Goal: Transaction & Acquisition: Purchase product/service

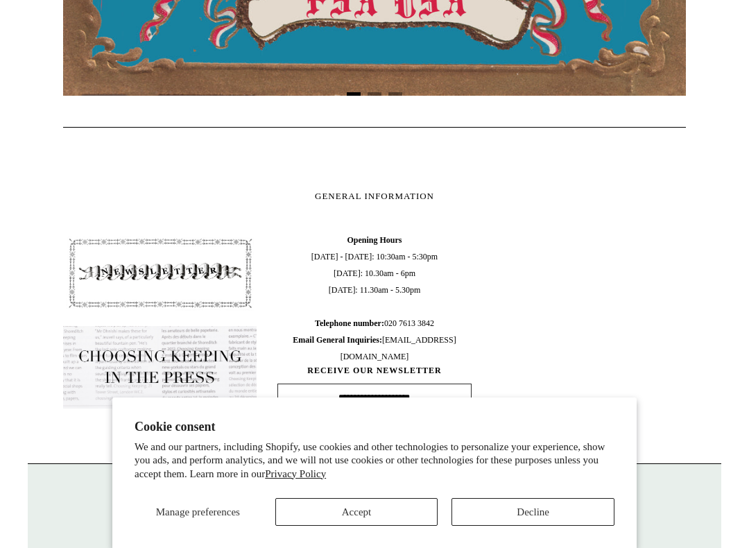
scroll to position [551, 0]
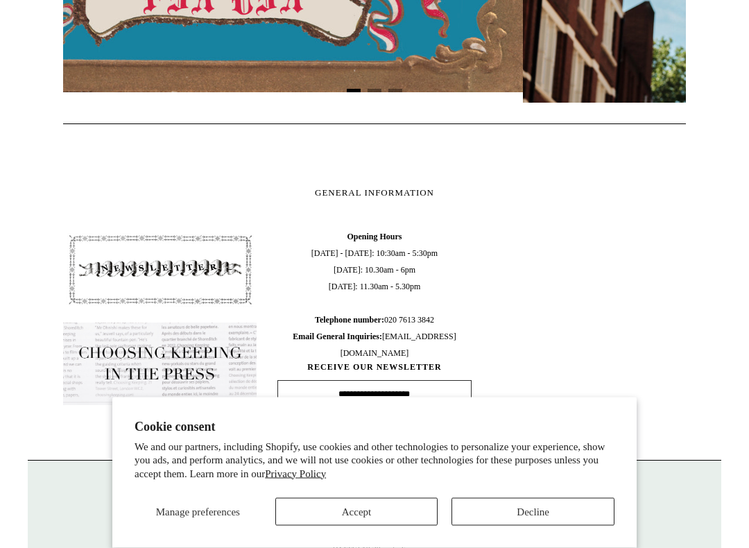
click at [346, 476] on button "Accept" at bounding box center [356, 512] width 163 height 28
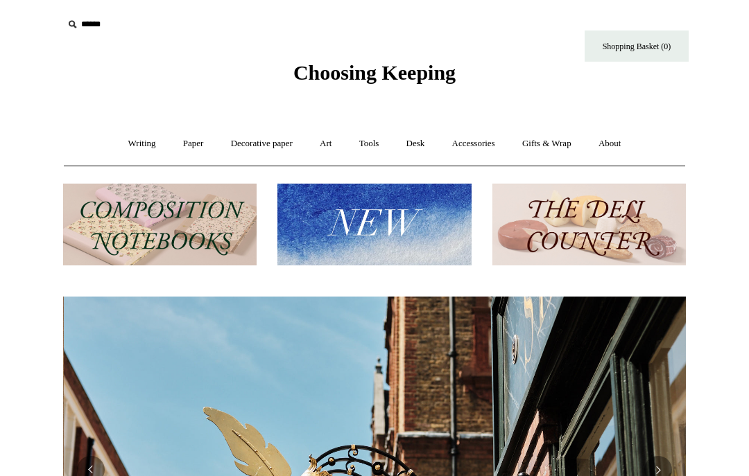
scroll to position [0, 623]
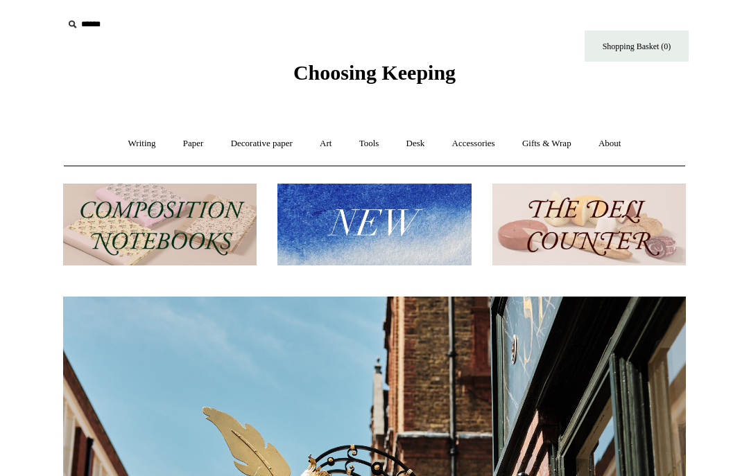
click at [423, 151] on link "Desk +" at bounding box center [416, 144] width 44 height 37
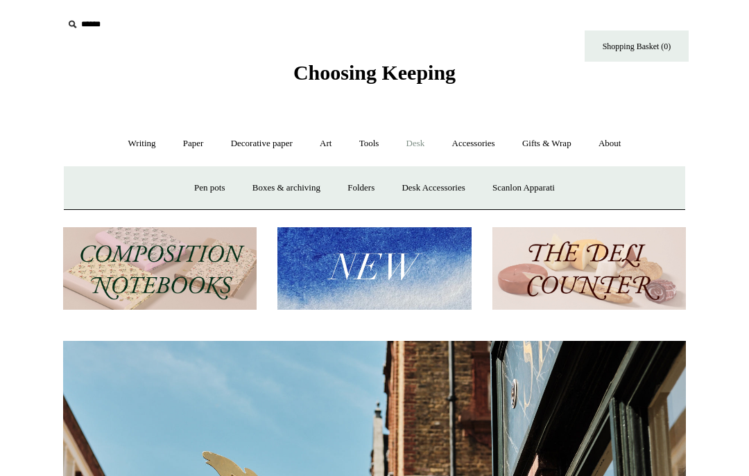
click at [472, 143] on link "Accessories +" at bounding box center [474, 144] width 68 height 37
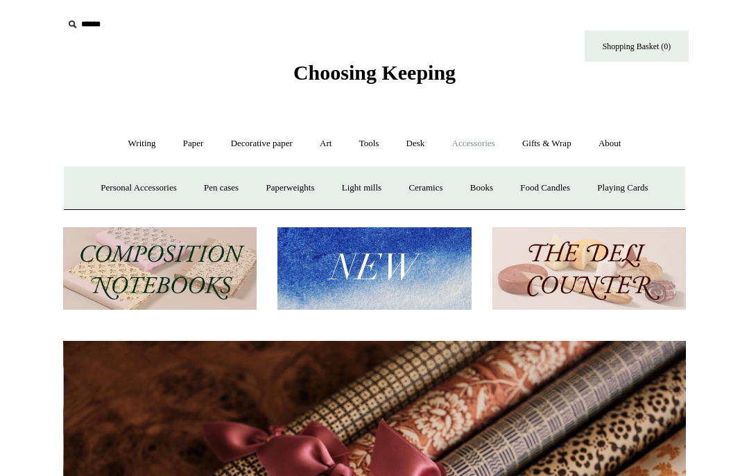
scroll to position [0, 1246]
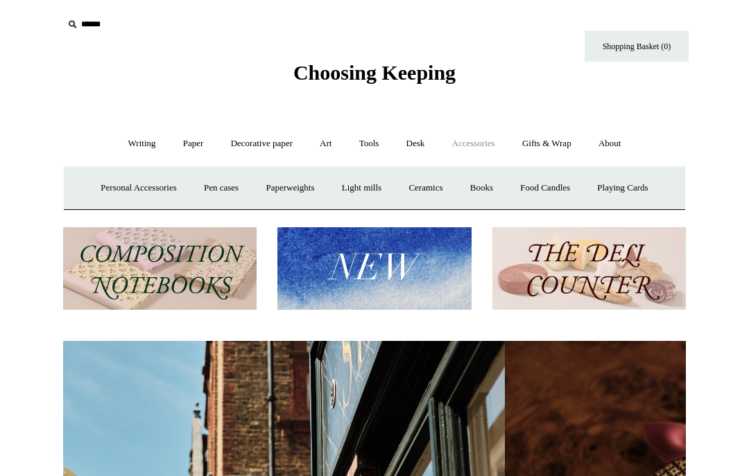
click at [123, 144] on link "Writing +" at bounding box center [142, 144] width 53 height 37
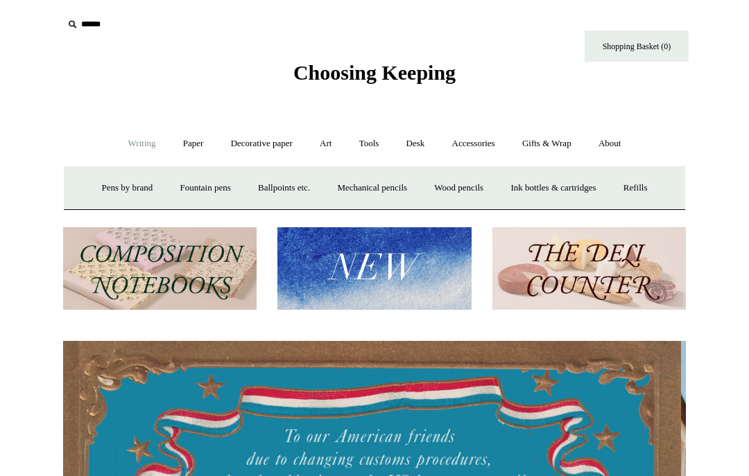
scroll to position [0, 0]
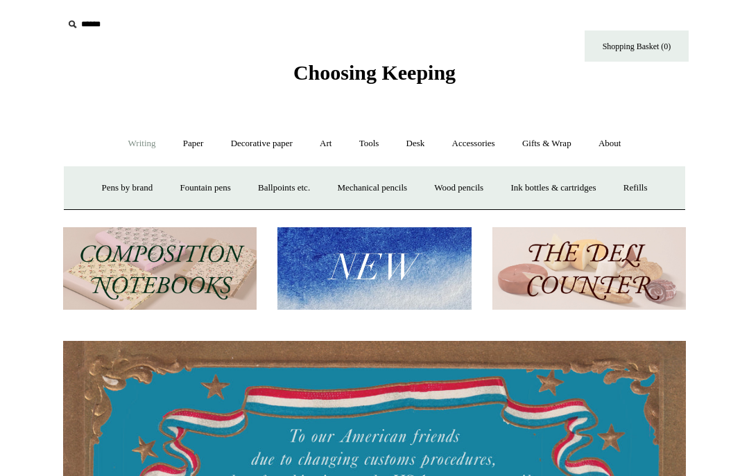
click at [194, 144] on link "Paper +" at bounding box center [194, 144] width 46 height 37
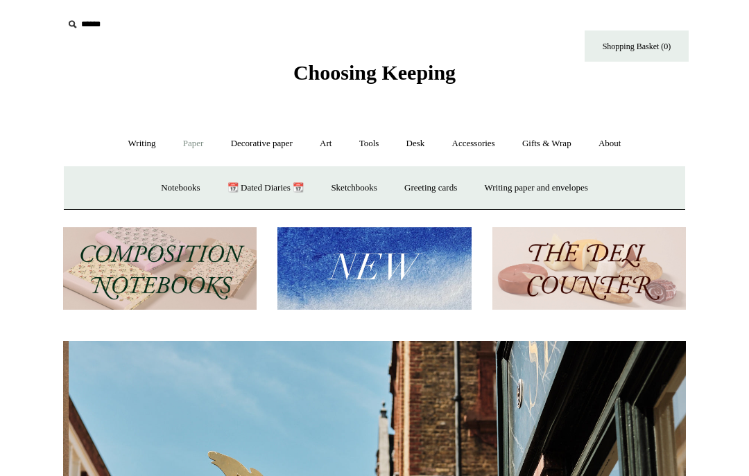
scroll to position [0, 623]
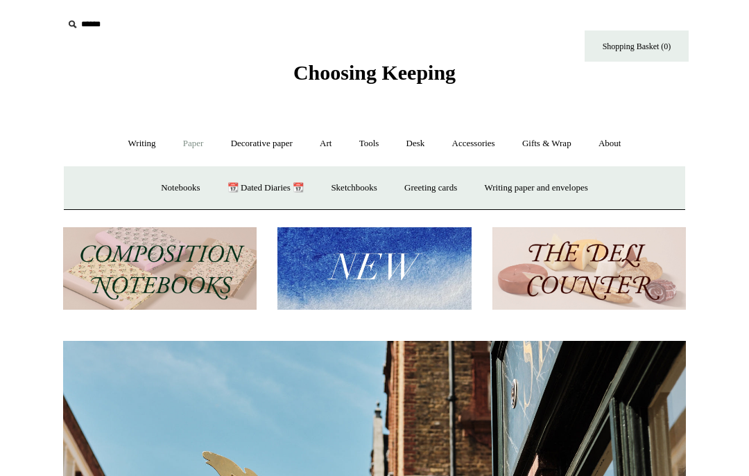
click at [252, 146] on link "Decorative paper +" at bounding box center [261, 144] width 87 height 37
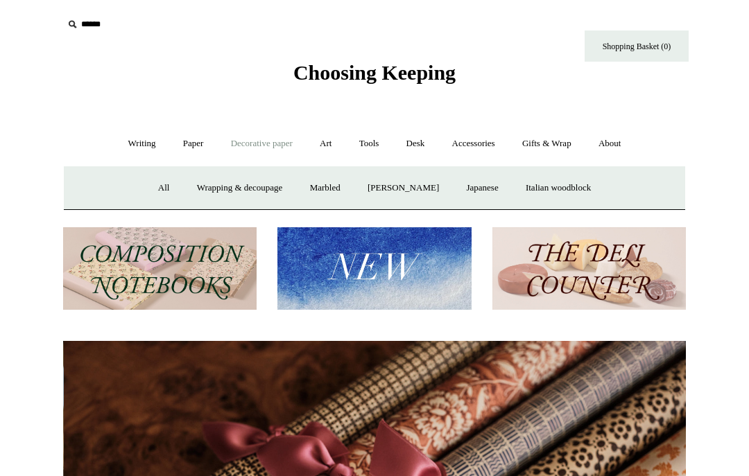
scroll to position [0, 1246]
click at [76, 34] on input "text" at bounding box center [148, 25] width 171 height 26
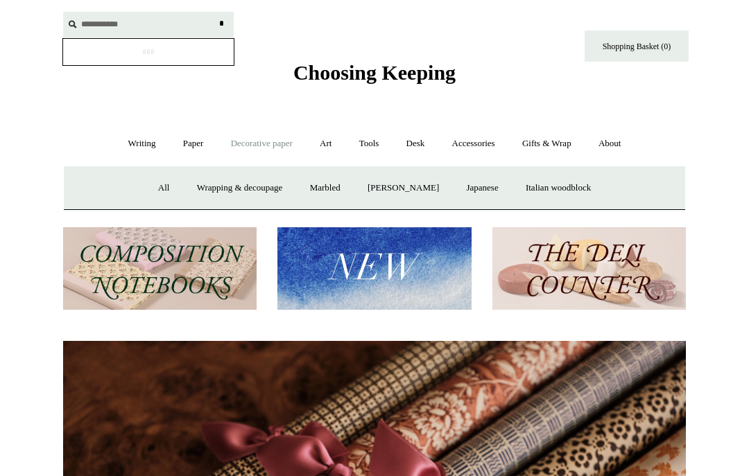
type input "**********"
click at [221, 24] on input "*" at bounding box center [221, 24] width 14 height 24
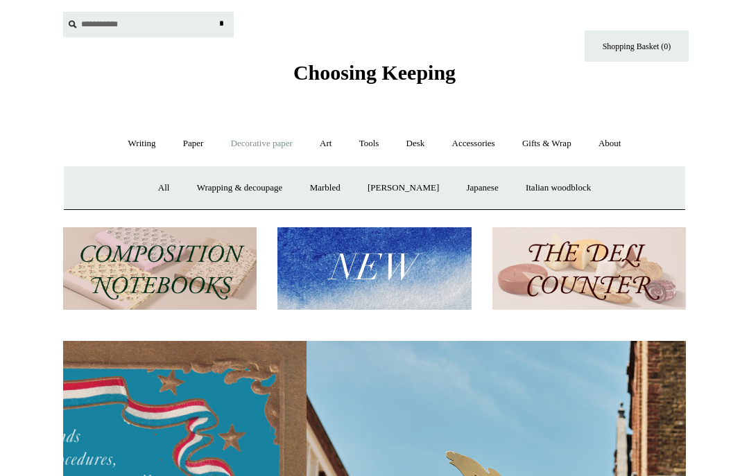
scroll to position [0, 65]
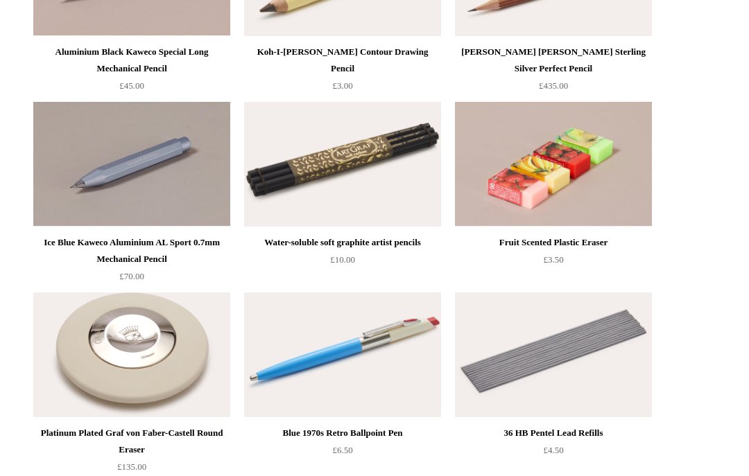
scroll to position [1176, 0]
